Goal: Obtain resource: Obtain resource

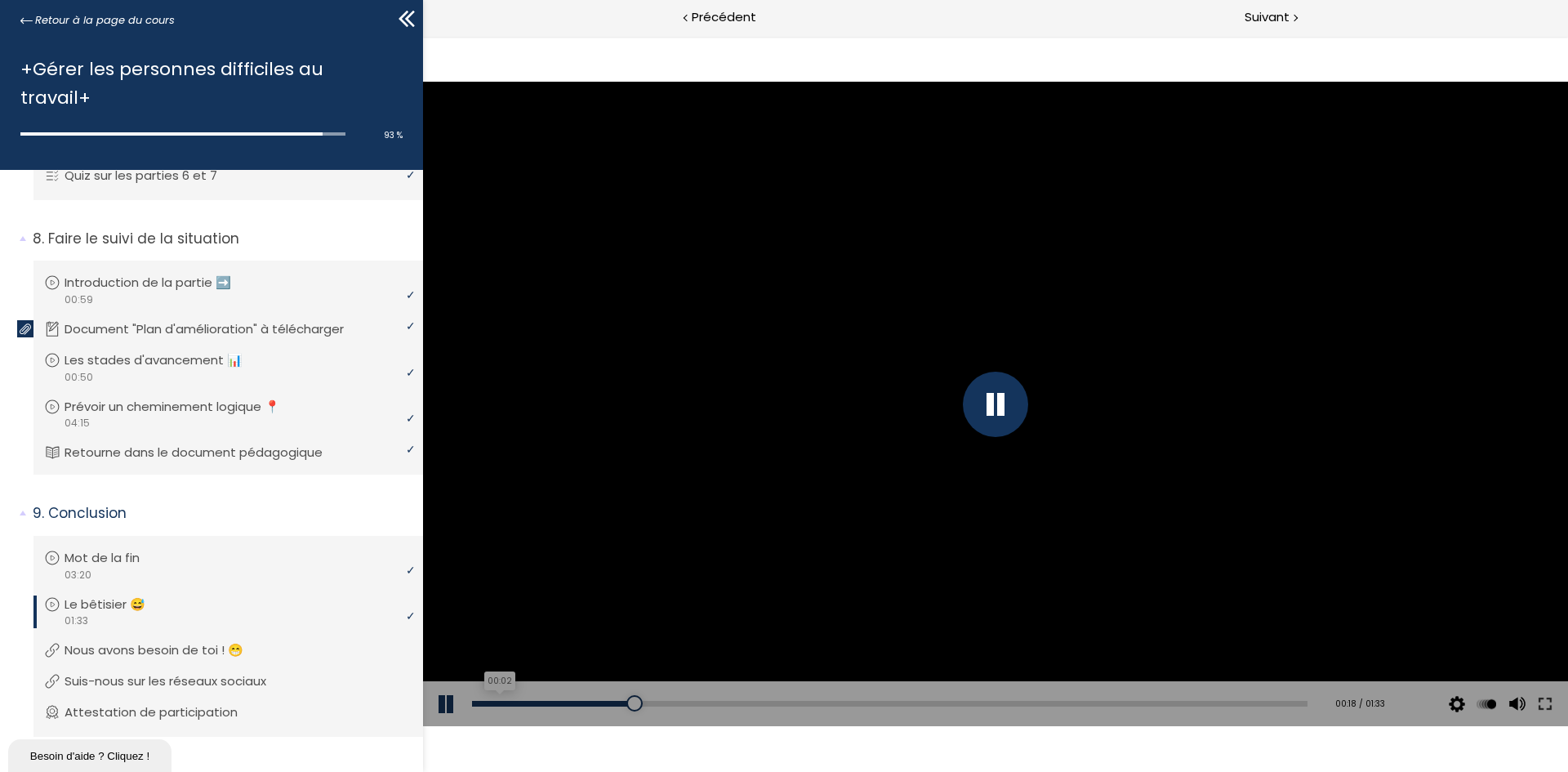
click at [497, 706] on div "00:02" at bounding box center [889, 703] width 835 height 6
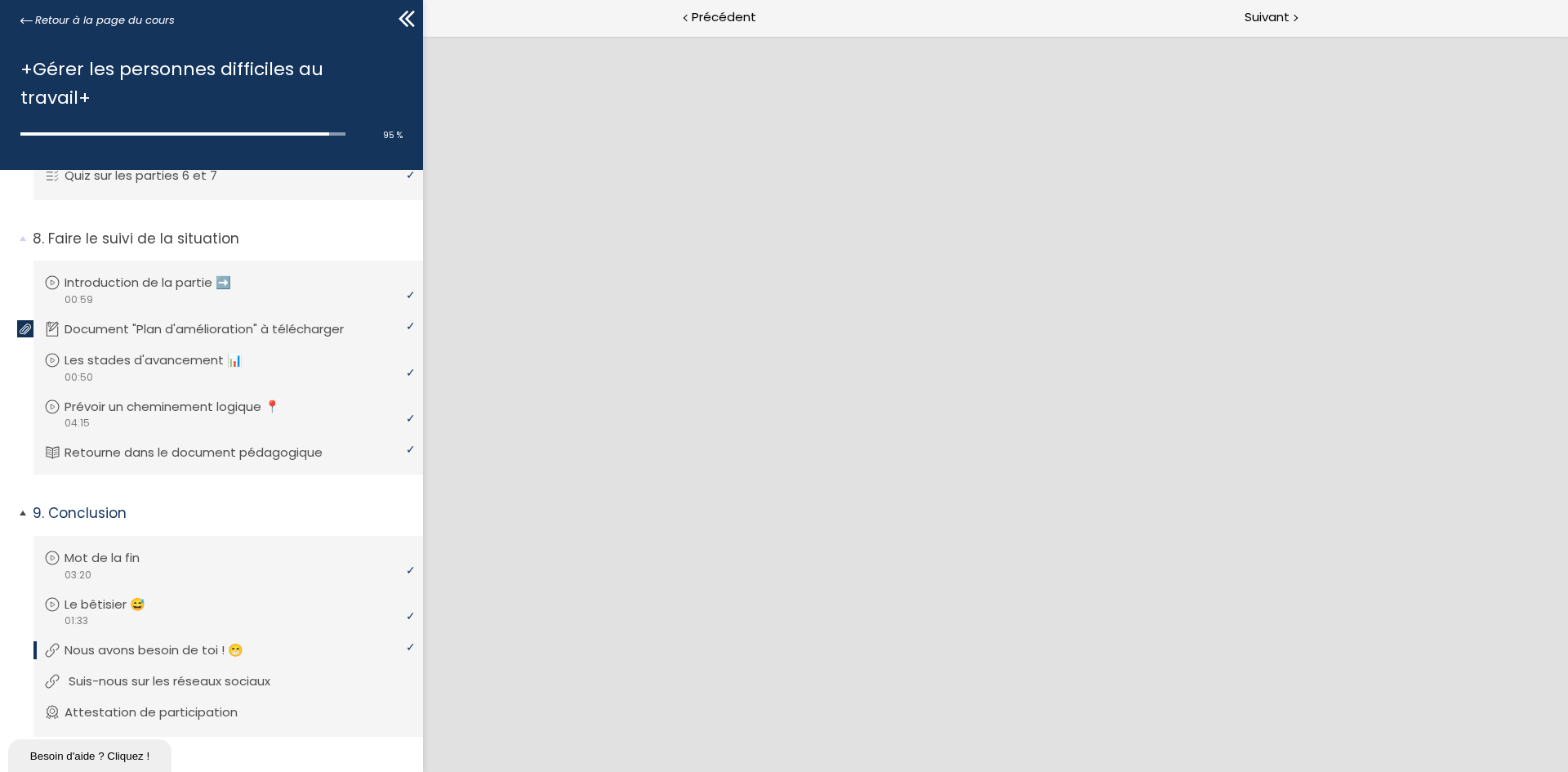
click at [277, 672] on p "Suis-nous sur les réseaux sociaux" at bounding box center [182, 681] width 227 height 18
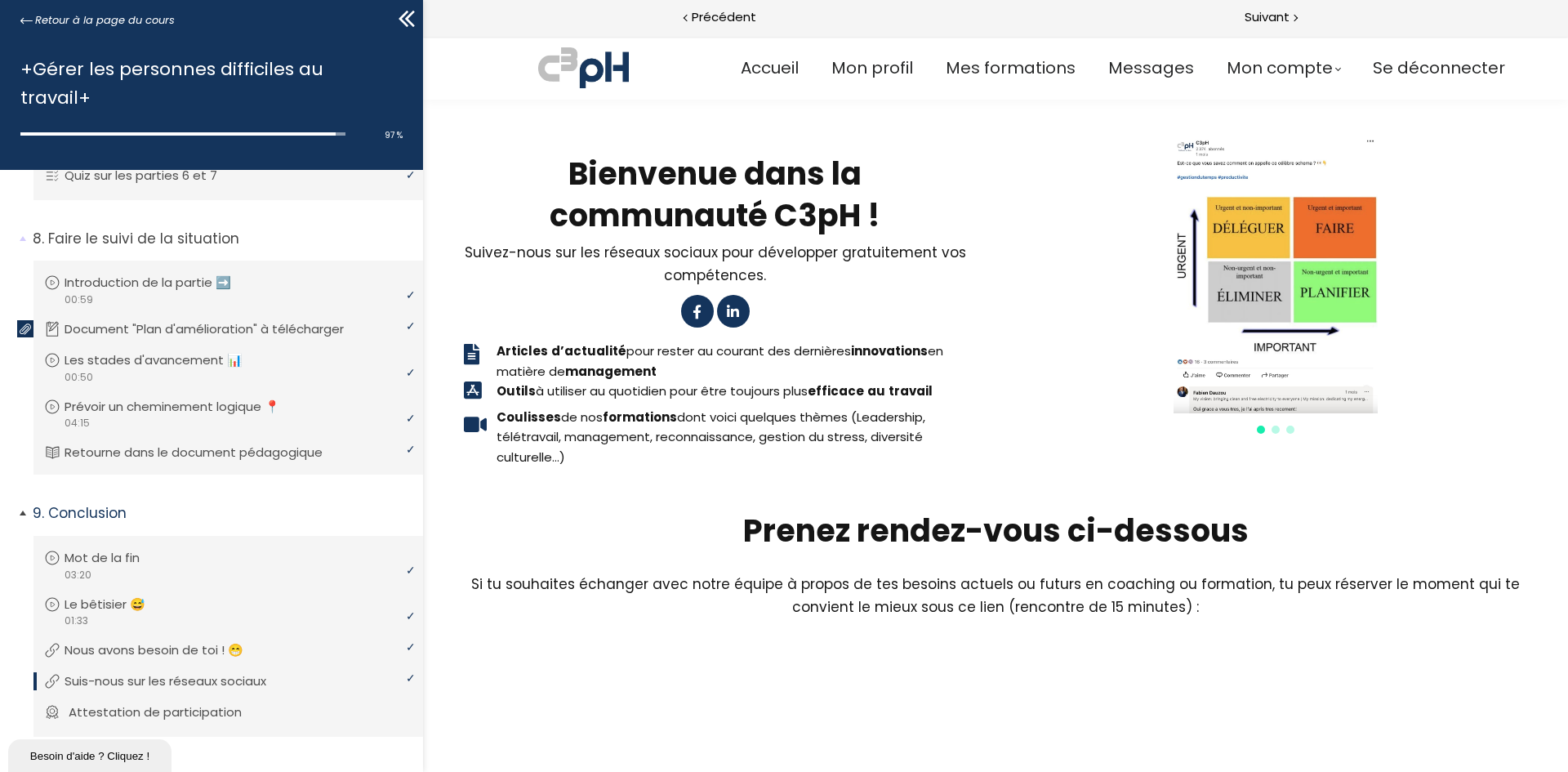
click at [207, 703] on p "Attestation de participation" at bounding box center [168, 711] width 198 height 18
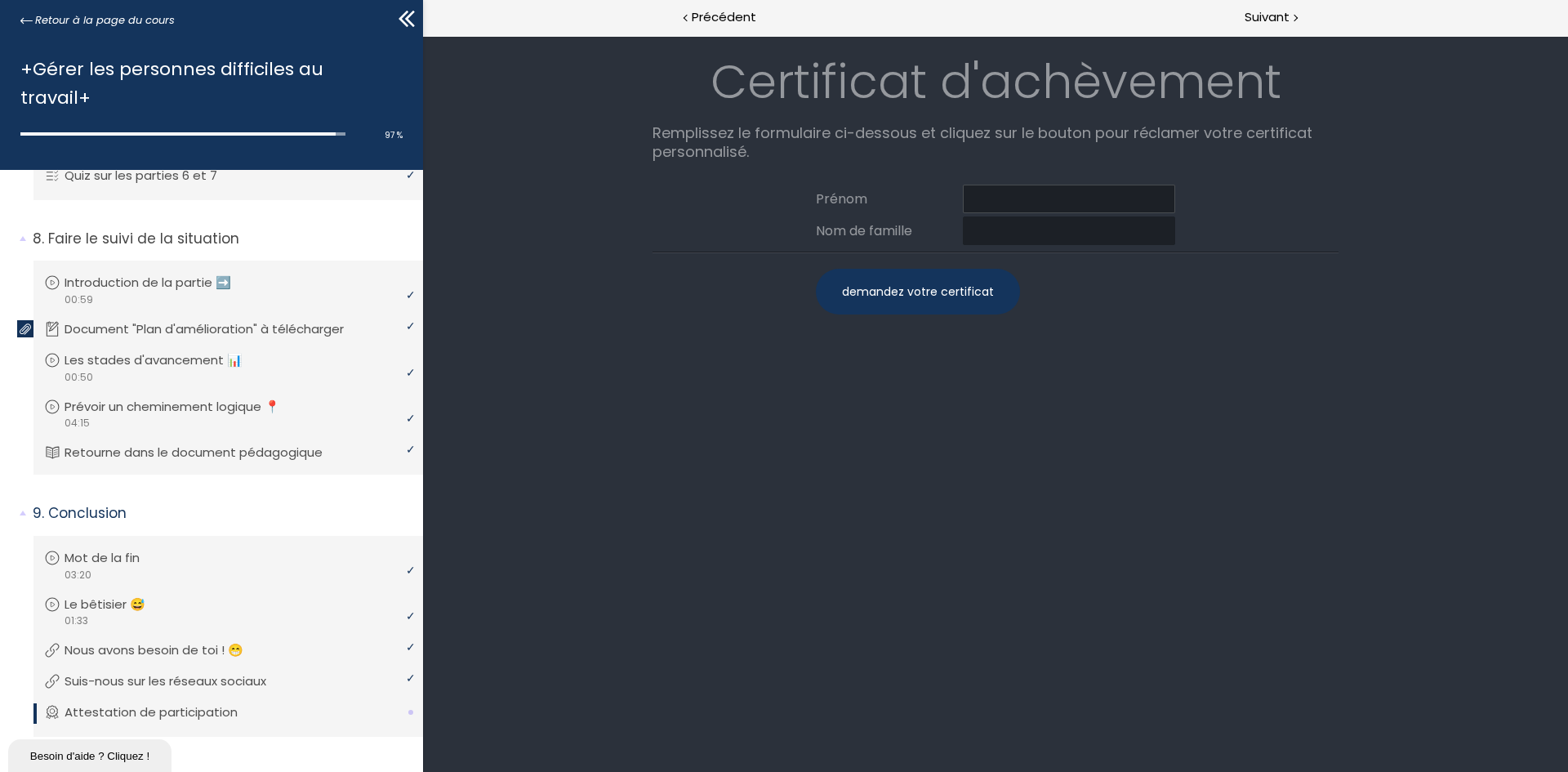
click at [1034, 186] on input at bounding box center [1069, 199] width 213 height 29
drag, startPoint x: 1096, startPoint y: 200, endPoint x: 1042, endPoint y: 198, distance: 54.0
click at [1042, 198] on input "Romeissaa Merine" at bounding box center [1069, 199] width 213 height 29
type input "Romeissaa"
click at [1050, 214] on div "Prénom Romeissaa Nom de famille" at bounding box center [996, 214] width 686 height 76
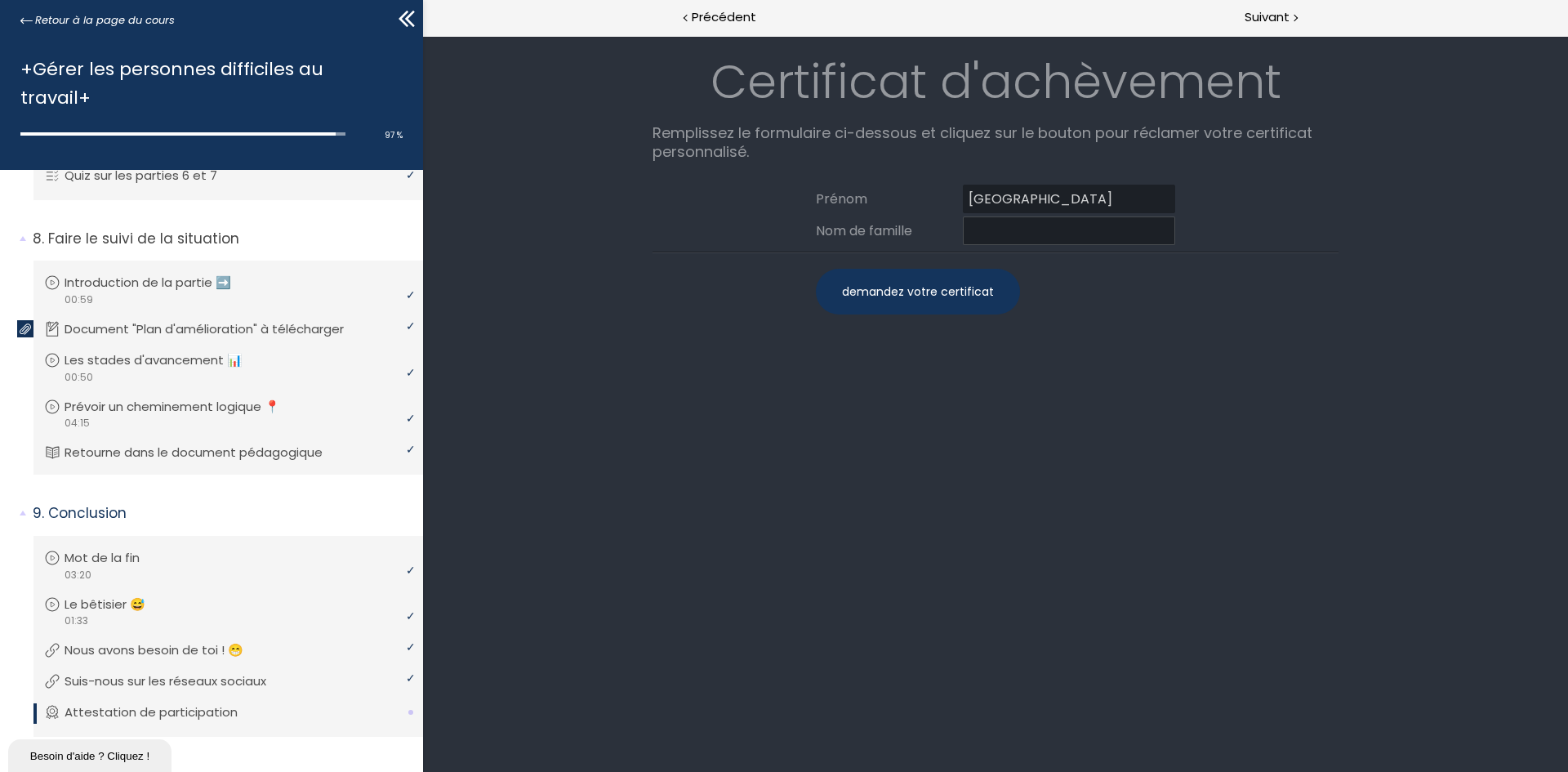
click at [1052, 222] on input at bounding box center [1069, 230] width 213 height 29
paste input "Merine"
type input "Merine"
click at [957, 295] on div "demandez votre certificat" at bounding box center [917, 291] width 204 height 46
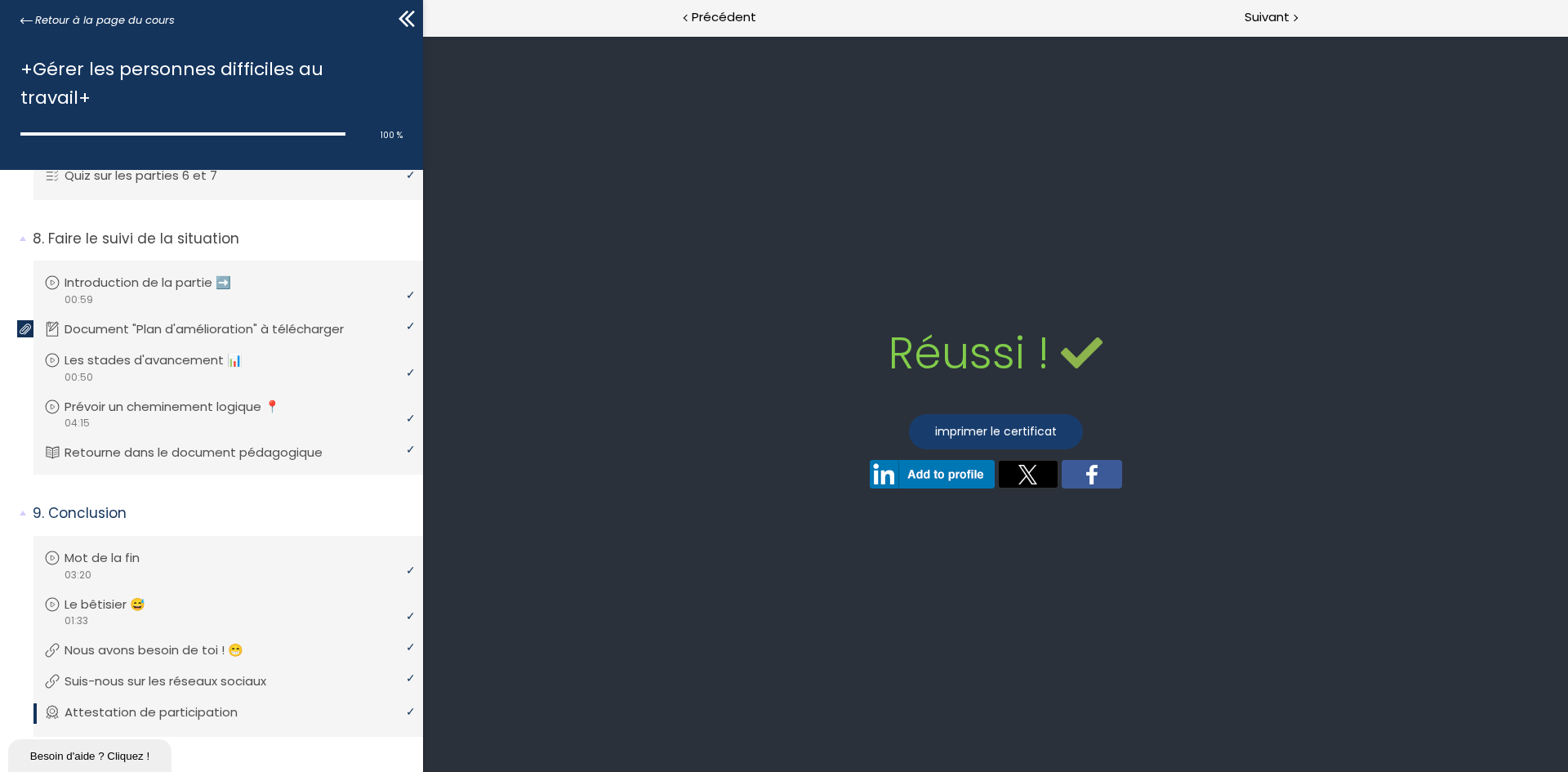
click at [1006, 428] on link "imprimer le certificat" at bounding box center [996, 432] width 174 height 35
click at [54, 23] on span "Retour à la page du cours" at bounding box center [105, 20] width 140 height 18
